Goal: Task Accomplishment & Management: Complete application form

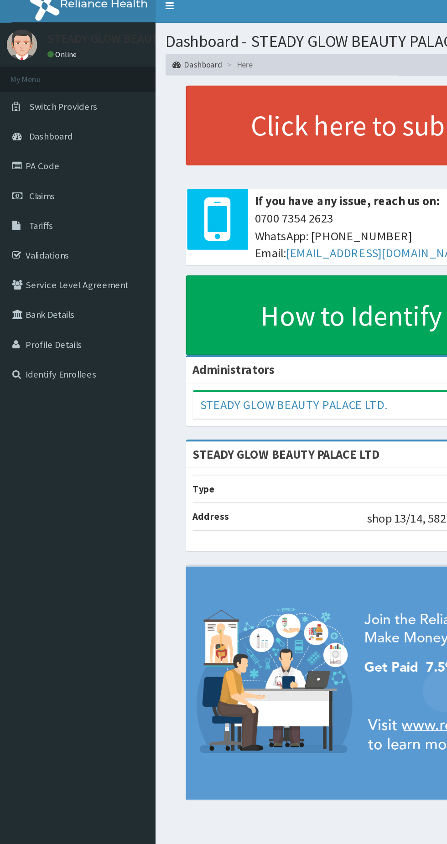
click at [47, 121] on link "PA Code" at bounding box center [52, 119] width 105 height 20
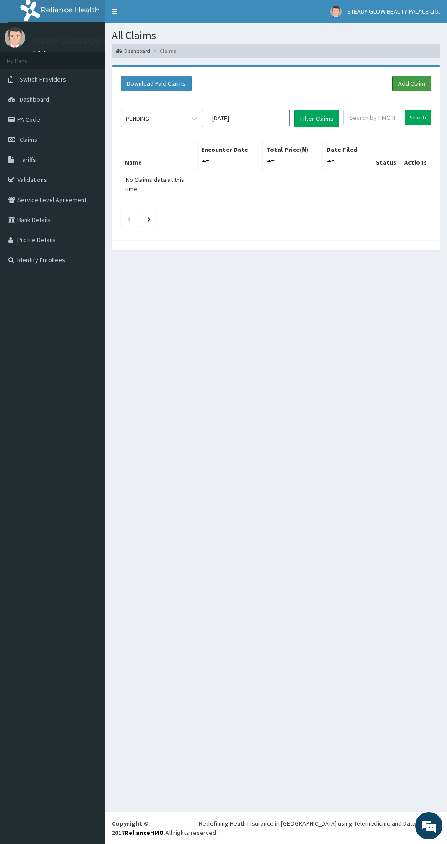
click at [419, 77] on link "Add Claim" at bounding box center [411, 84] width 39 height 16
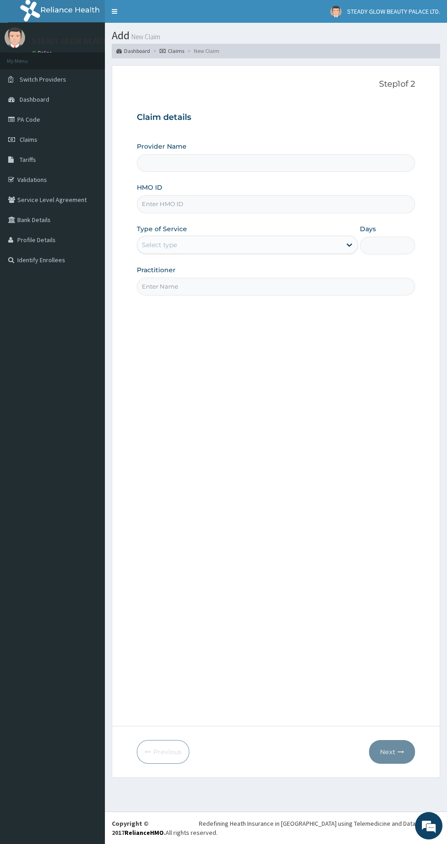
type input "STEADY GLOW BEAUTY PALACE LTD"
type input "1"
click at [218, 162] on input "STEADY GLOW BEAUTY PALACE LTD" at bounding box center [276, 163] width 278 height 18
click at [241, 204] on input "HMO ID" at bounding box center [276, 204] width 278 height 18
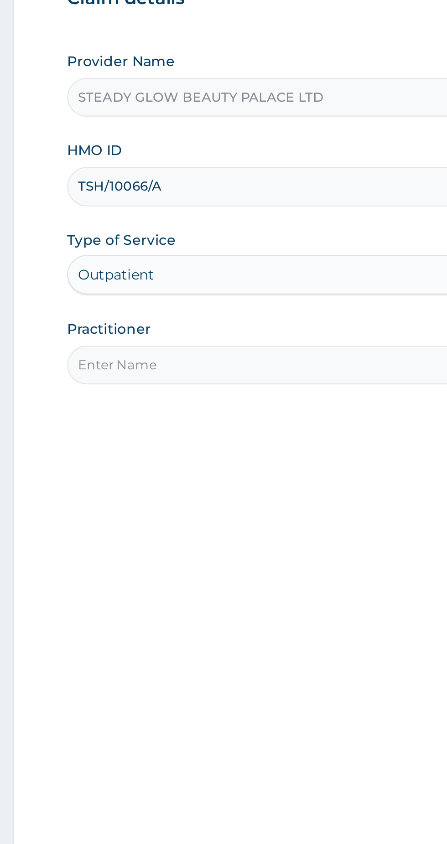
type input "TSH/10066/A"
click at [229, 284] on input "Practitioner" at bounding box center [276, 287] width 278 height 18
type input "Steady glow"
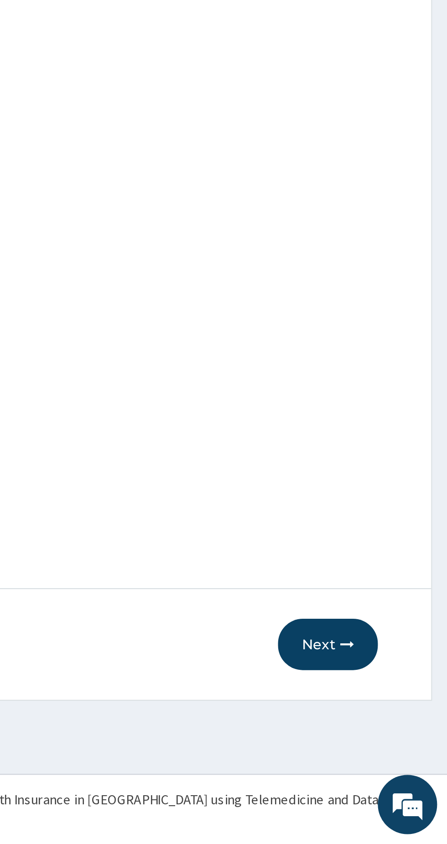
click at [392, 753] on button "Next" at bounding box center [392, 752] width 46 height 24
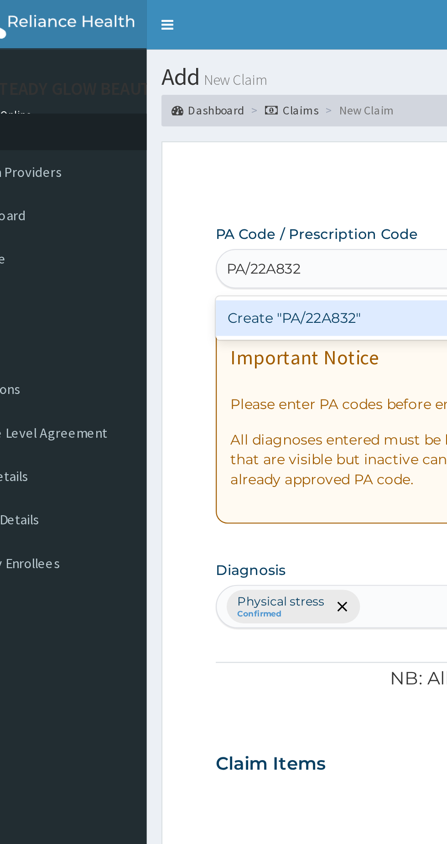
click at [201, 148] on div "Create "PA/22A832"" at bounding box center [229, 147] width 185 height 16
type input "PA/22A832"
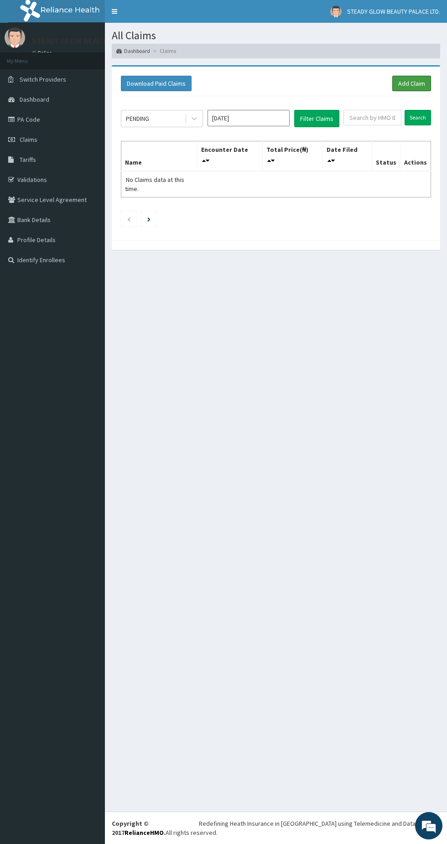
click at [399, 90] on link "Add Claim" at bounding box center [411, 84] width 39 height 16
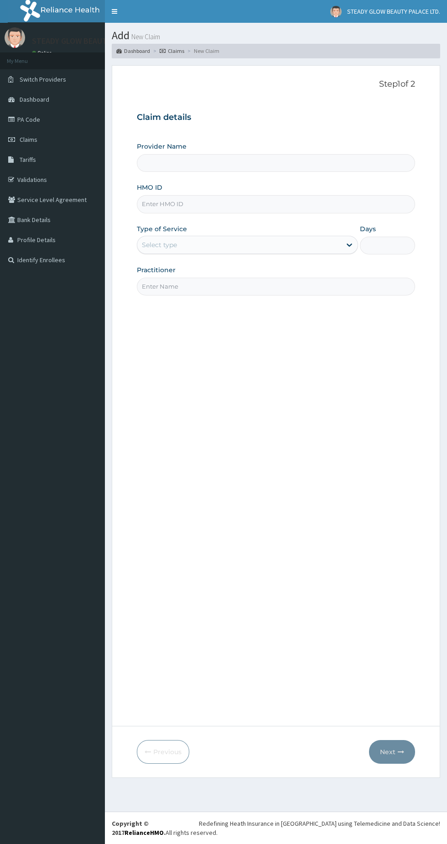
click at [301, 159] on input "Provider Name" at bounding box center [276, 163] width 278 height 18
type input "STEADY GLOW BEAUTY PALACE LTD"
type input "1"
click at [240, 202] on input "HMO ID" at bounding box center [276, 204] width 278 height 18
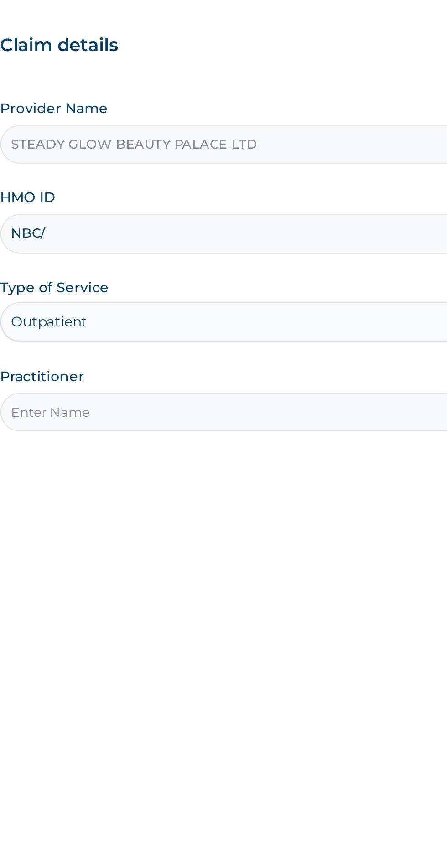
click at [181, 204] on input "NBC/" at bounding box center [276, 204] width 278 height 18
click at [187, 204] on input "NBC/11418" at bounding box center [276, 204] width 278 height 18
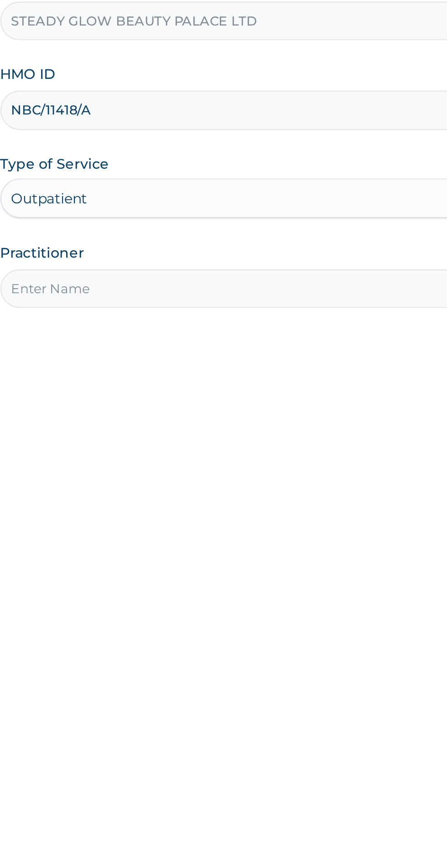
type input "NBC/11418/A"
click at [242, 283] on input "Practitioner" at bounding box center [276, 287] width 278 height 18
type input "Steady glow"
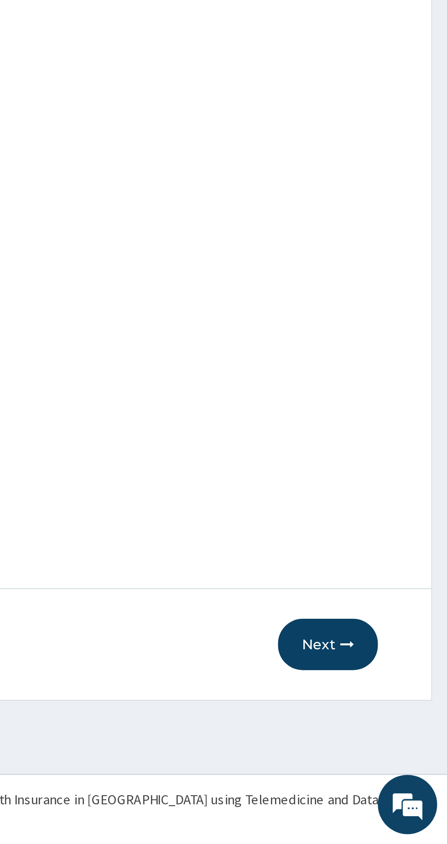
click at [394, 757] on button "Next" at bounding box center [392, 752] width 46 height 24
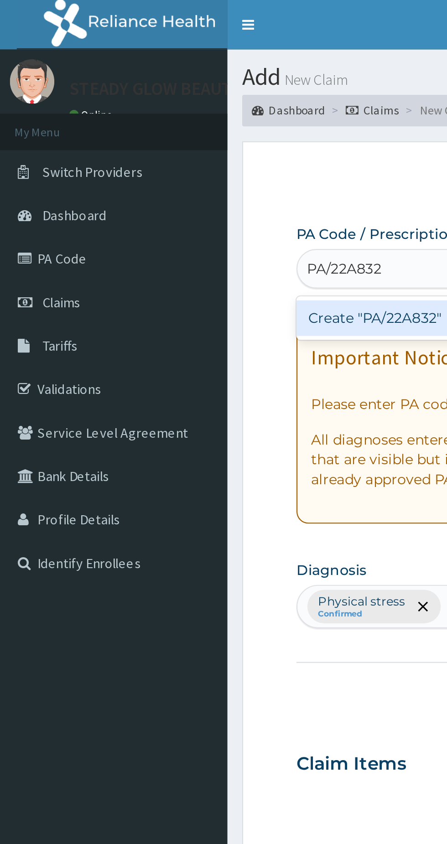
click at [168, 146] on div "Create "PA/22A832"" at bounding box center [229, 147] width 185 height 16
type input "PA/22A832"
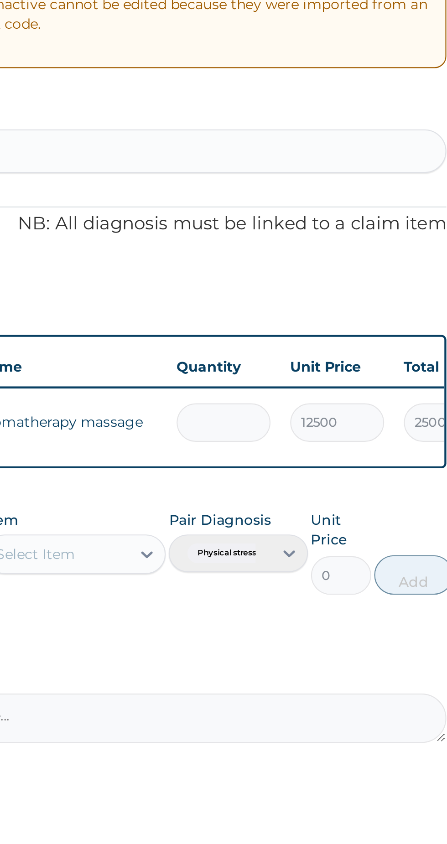
type input "0.00"
type input "1"
type input "12500.00"
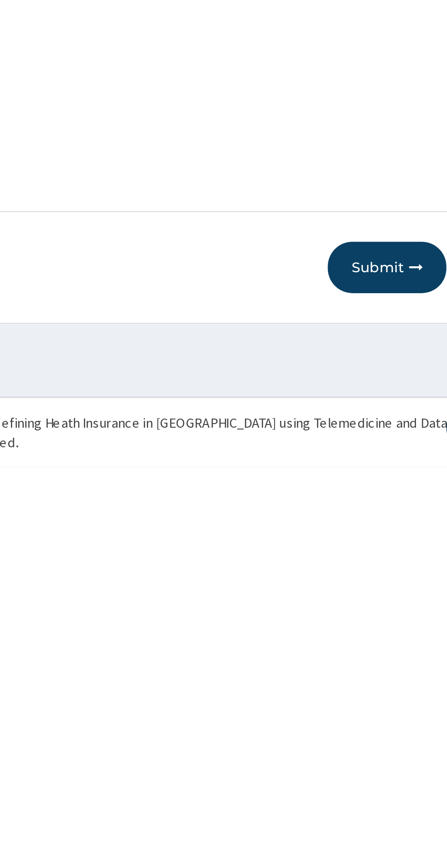
click at [388, 744] on button "Submit" at bounding box center [387, 752] width 55 height 24
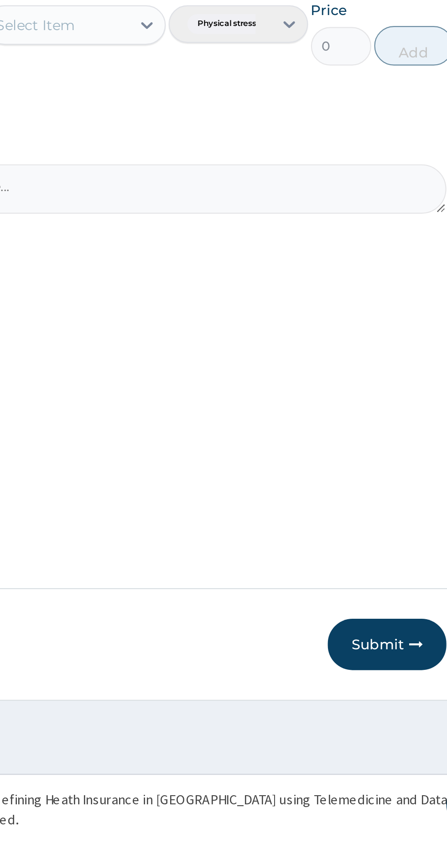
click at [400, 753] on icon "button" at bounding box center [401, 752] width 6 height 6
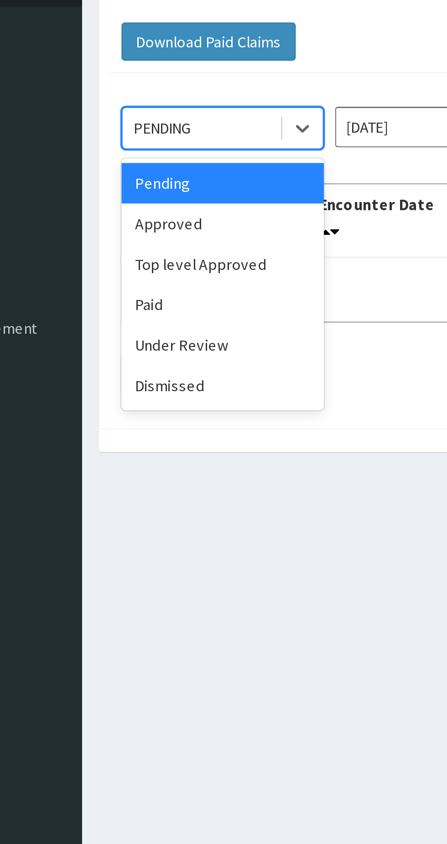
click at [151, 205] on div "Under Review" at bounding box center [162, 206] width 82 height 16
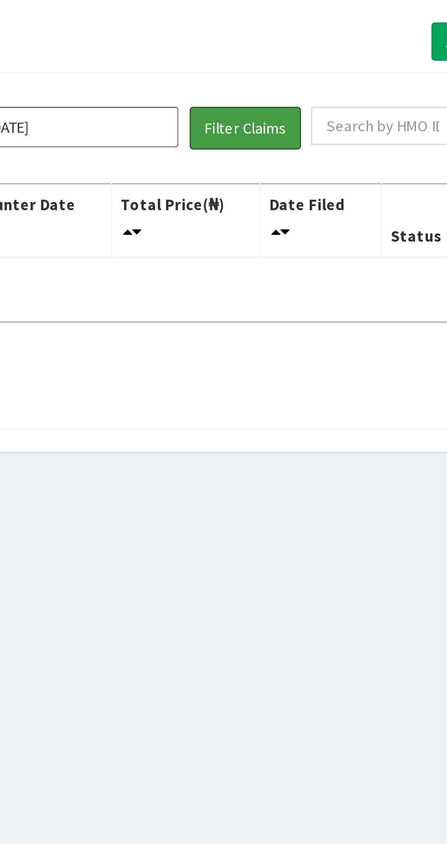
click at [317, 117] on button "Filter Claims" at bounding box center [316, 118] width 45 height 17
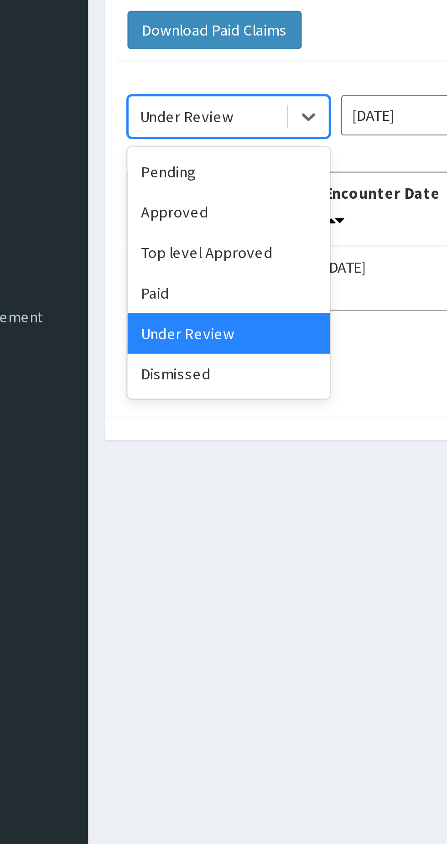
click at [136, 161] on div "Approved" at bounding box center [162, 157] width 82 height 16
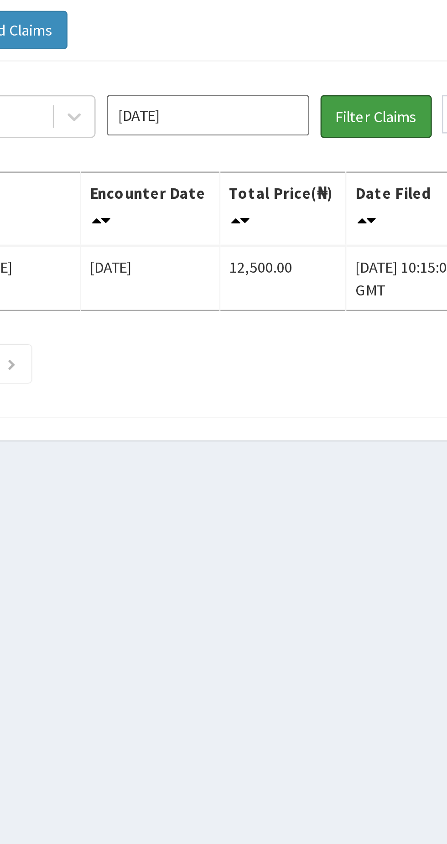
click at [319, 118] on button "Filter Claims" at bounding box center [316, 118] width 45 height 17
